Goal: Task Accomplishment & Management: Complete application form

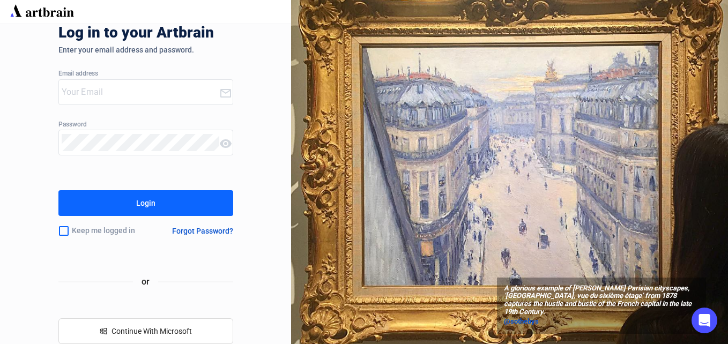
type input "[EMAIL_ADDRESS][DOMAIN_NAME]"
click at [194, 194] on button "Login" at bounding box center [145, 203] width 175 height 26
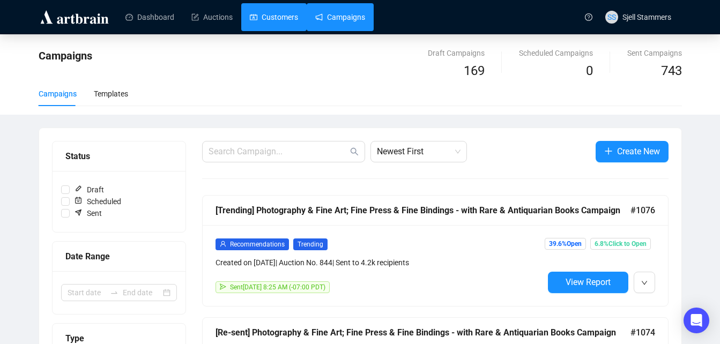
click at [274, 16] on link "Customers" at bounding box center [274, 17] width 48 height 28
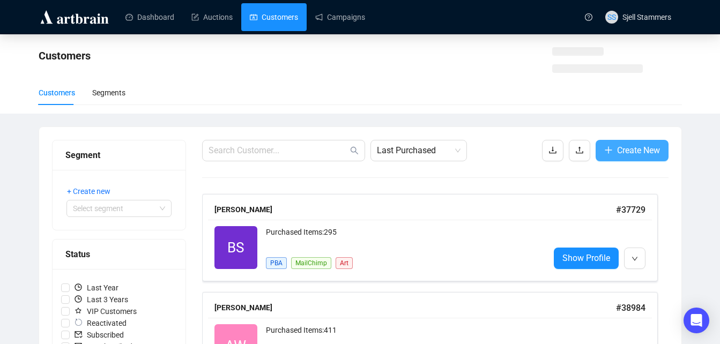
click at [640, 153] on span "Create New" at bounding box center [638, 150] width 43 height 13
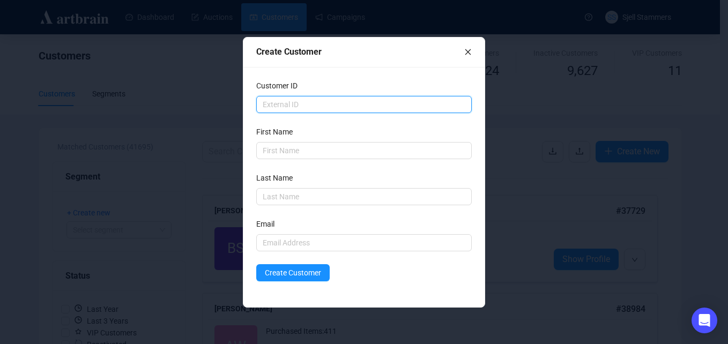
click at [334, 102] on input "text" at bounding box center [364, 104] width 216 height 17
paste input "64945"
type input "64945"
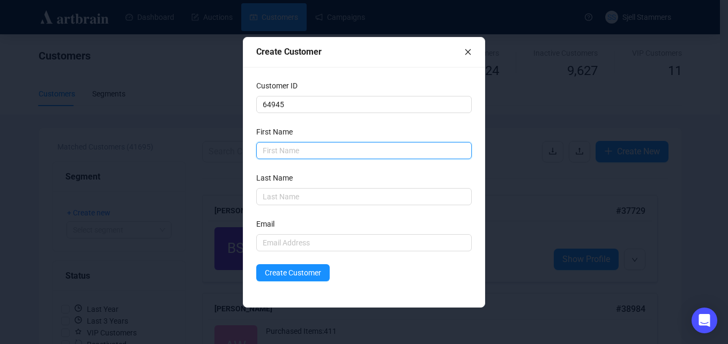
click at [302, 148] on input "text" at bounding box center [364, 150] width 216 height 17
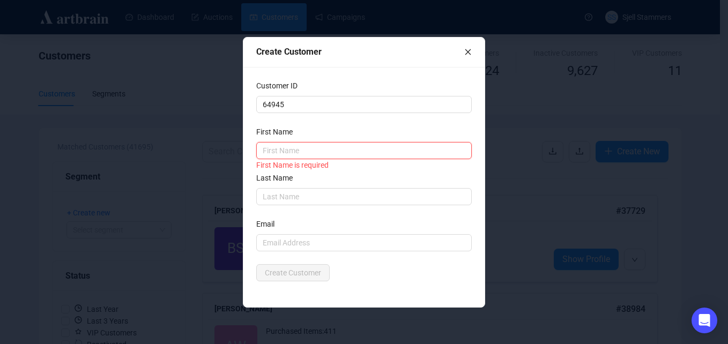
click at [338, 149] on input "text" at bounding box center [364, 150] width 216 height 17
paste input "[PERSON_NAME]"
type input "[PERSON_NAME]"
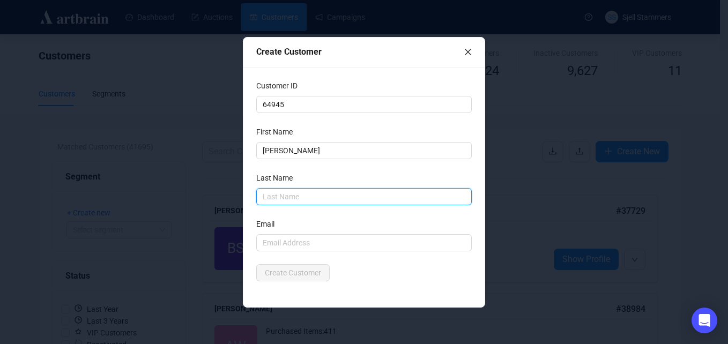
click at [260, 198] on input "text" at bounding box center [364, 196] width 216 height 17
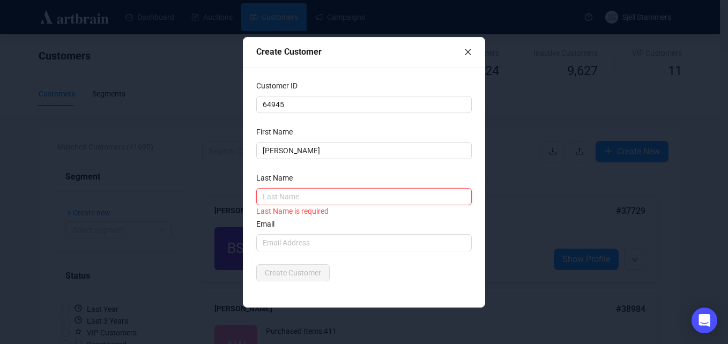
paste input "[PERSON_NAME]"
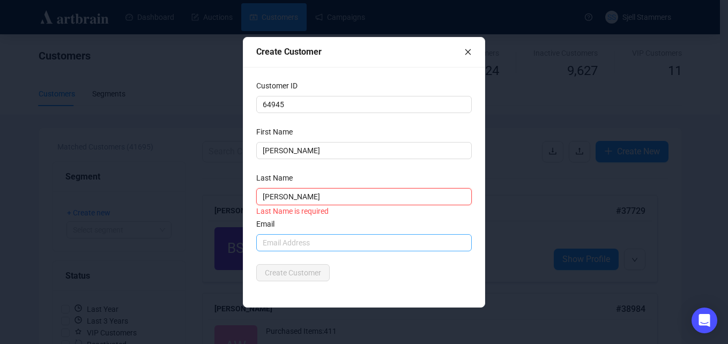
type input "[PERSON_NAME]"
click at [303, 241] on input "text" at bounding box center [364, 242] width 216 height 17
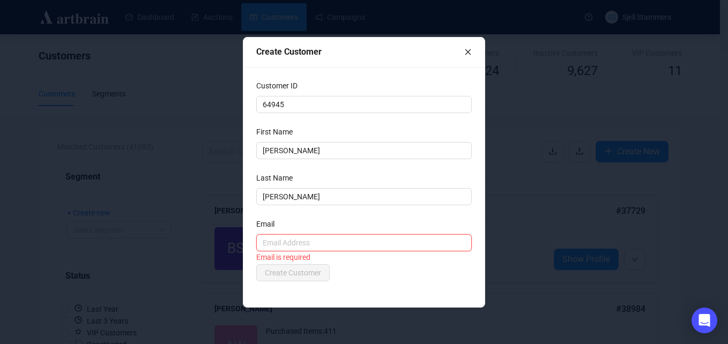
click at [336, 243] on input "text" at bounding box center [364, 242] width 216 height 17
paste input "[EMAIL_ADDRESS][DOMAIN_NAME]"
type input "[EMAIL_ADDRESS][DOMAIN_NAME]"
click at [483, 145] on div "Customer ID 64945 First Name [PERSON_NAME] Last Name [PERSON_NAME] Email [EMAIL…" at bounding box center [364, 187] width 242 height 240
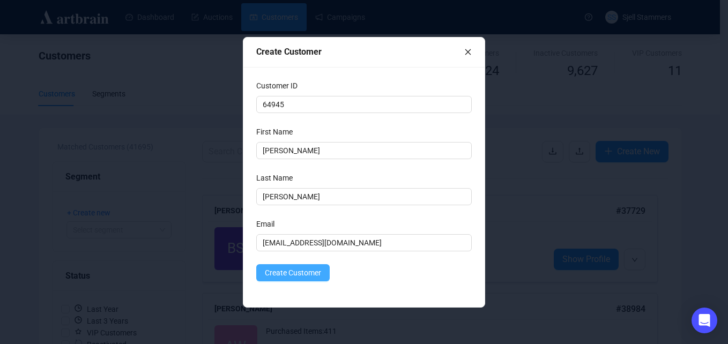
click at [297, 277] on span "Create Customer" at bounding box center [293, 273] width 56 height 12
